Goal: Manage account settings

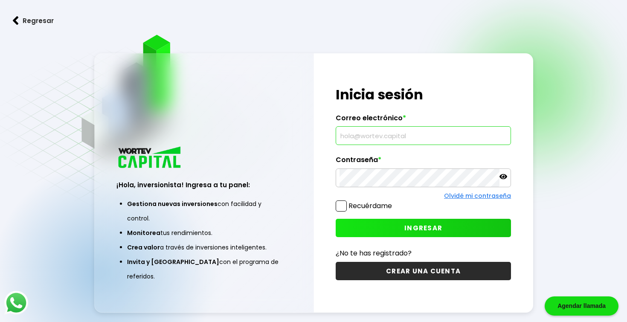
type input "vgamiz98@gmail.com"
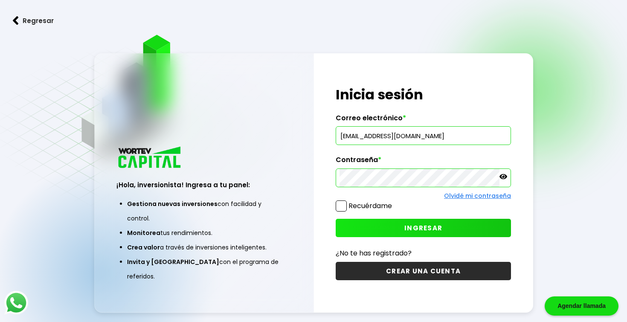
click at [413, 233] on button "INGRESAR" at bounding box center [423, 228] width 175 height 18
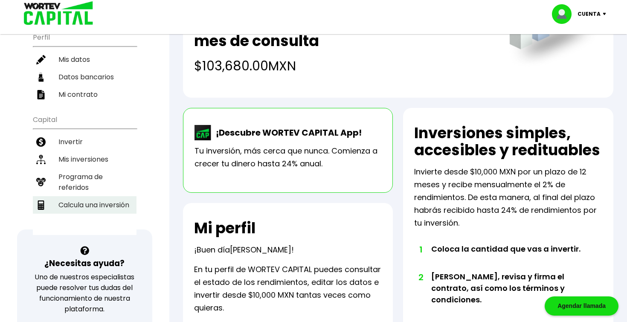
scroll to position [98, 0]
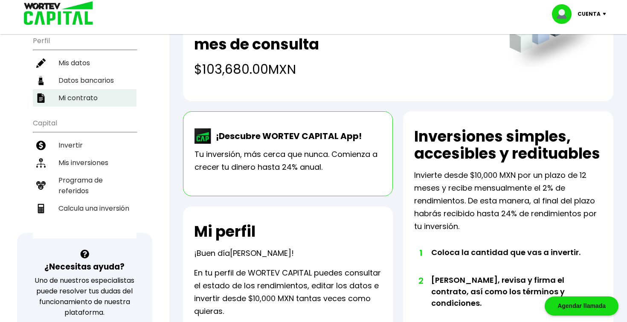
click at [79, 98] on li "Mi contrato" at bounding box center [85, 97] width 104 height 17
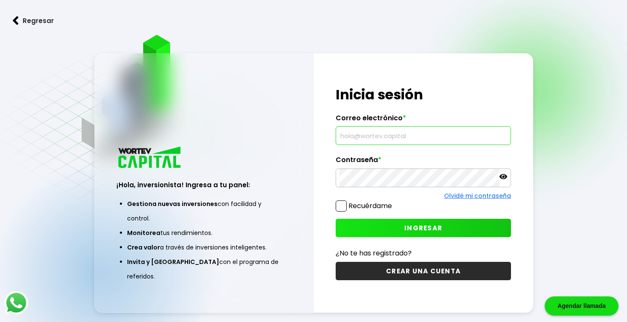
type input "[EMAIL_ADDRESS][DOMAIN_NAME]"
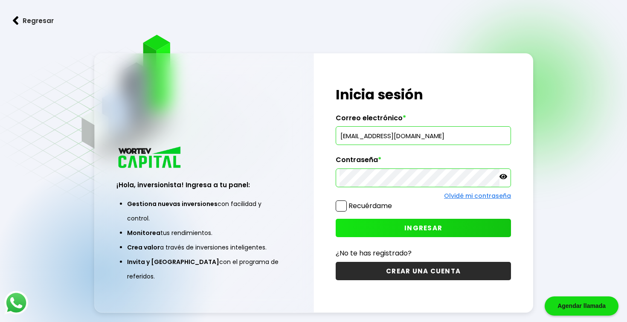
click at [417, 227] on span "INGRESAR" at bounding box center [423, 228] width 38 height 9
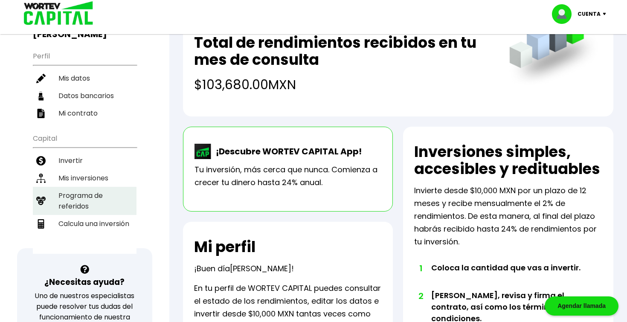
scroll to position [48, 0]
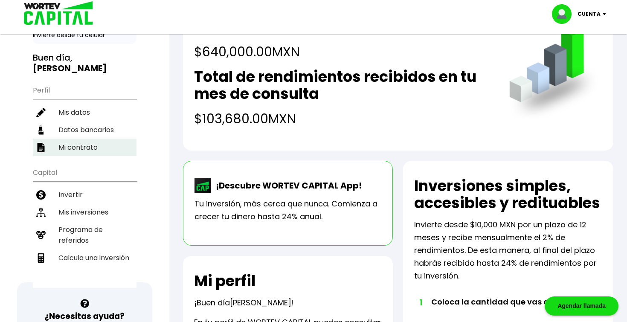
click at [79, 145] on li "Mi contrato" at bounding box center [85, 147] width 104 height 17
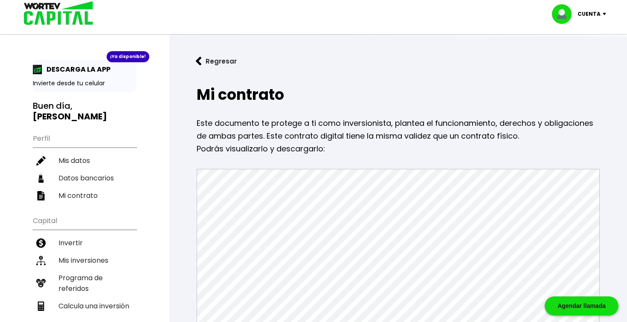
click at [59, 7] on img at bounding box center [55, 14] width 81 height 28
click at [581, 10] on p "Cuenta" at bounding box center [589, 14] width 23 height 13
click at [558, 15] on img at bounding box center [565, 14] width 26 height 20
click at [78, 162] on li "Mis datos" at bounding box center [85, 160] width 104 height 17
select select "Hombre"
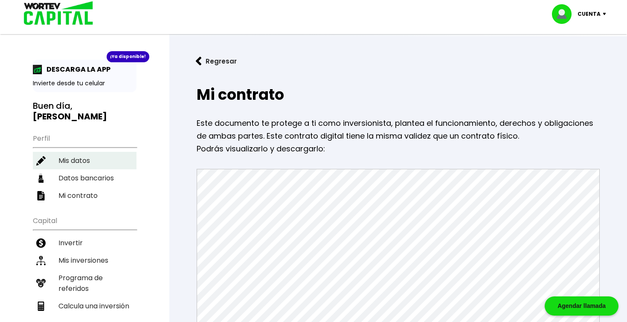
select select "Licenciatura"
select select "TM"
select select "HSBC"
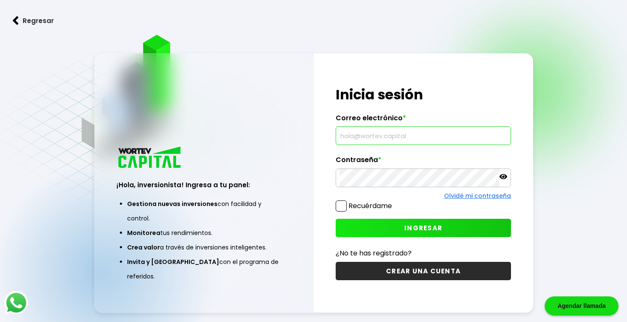
type input "vgamiz98@gmail.com"
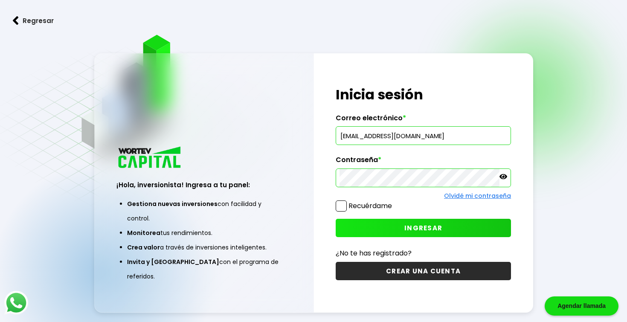
click at [387, 225] on button "INGRESAR" at bounding box center [423, 228] width 175 height 18
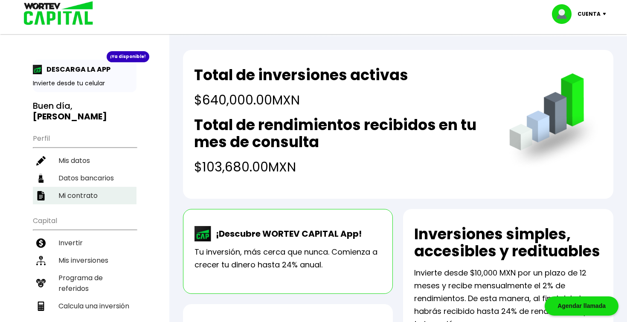
click at [73, 195] on li "Mi contrato" at bounding box center [85, 195] width 104 height 17
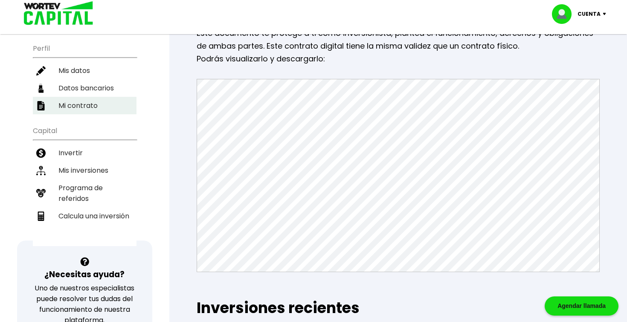
scroll to position [92, 0]
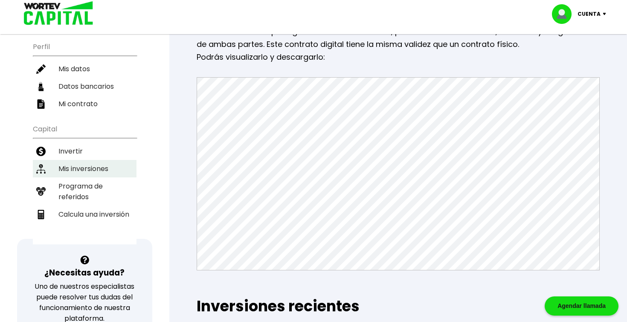
click at [79, 170] on li "Mis inversiones" at bounding box center [85, 168] width 104 height 17
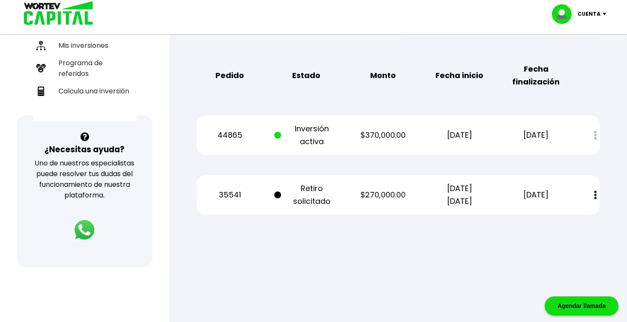
scroll to position [215, 0]
